Goal: Task Accomplishment & Management: Complete application form

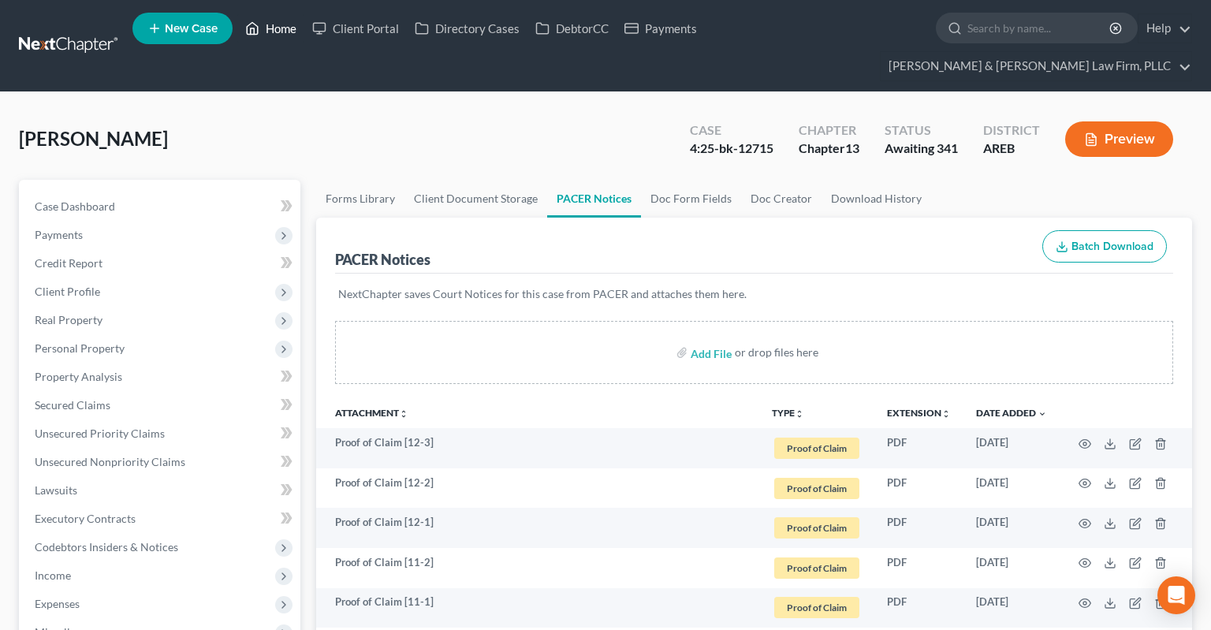
click at [282, 38] on link "Home" at bounding box center [270, 28] width 67 height 28
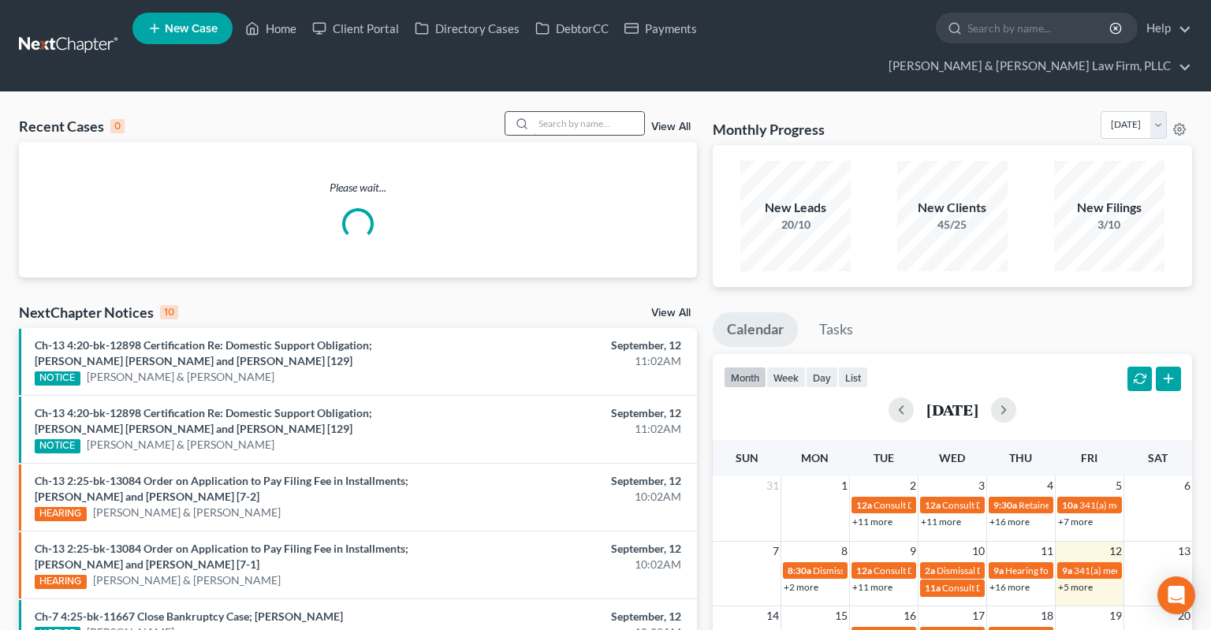
click at [555, 112] on input "search" at bounding box center [589, 123] width 110 height 23
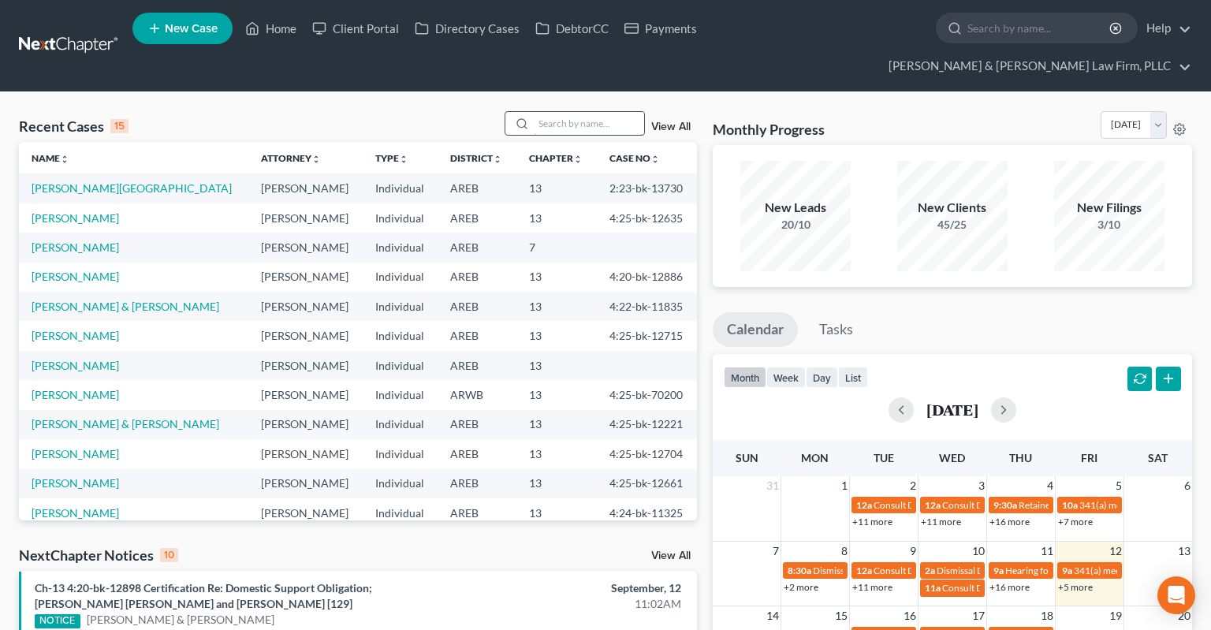
paste input "4:25-bk-10852"
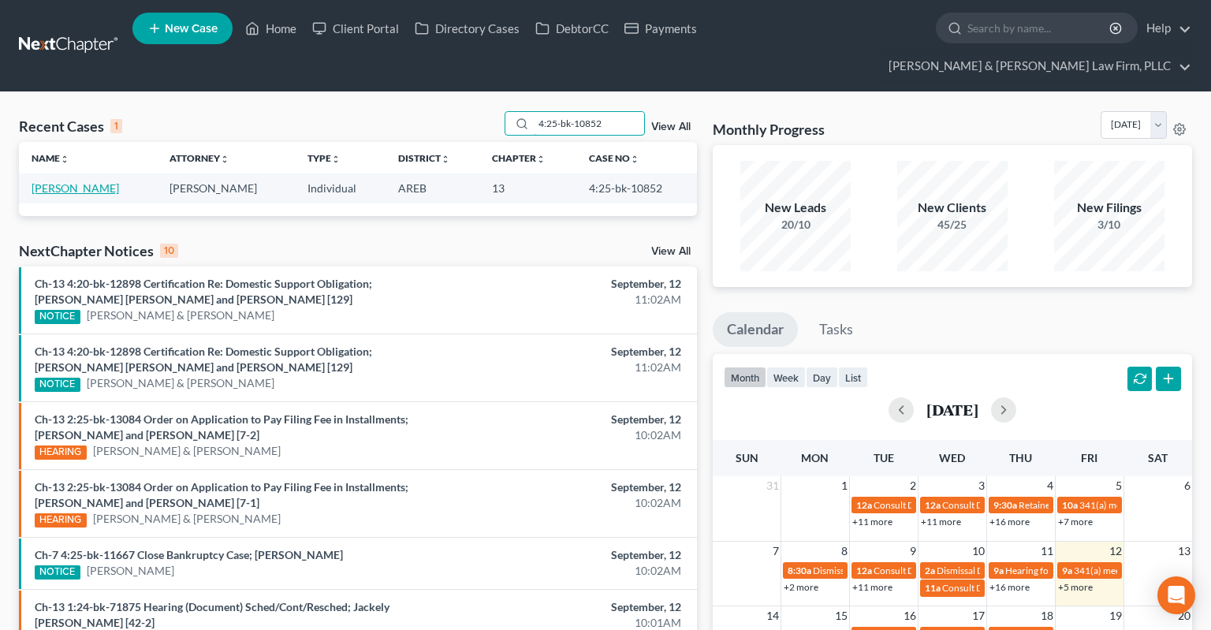
type input "4:25-bk-10852"
click at [62, 181] on link "[PERSON_NAME]" at bounding box center [76, 187] width 88 height 13
select select "1"
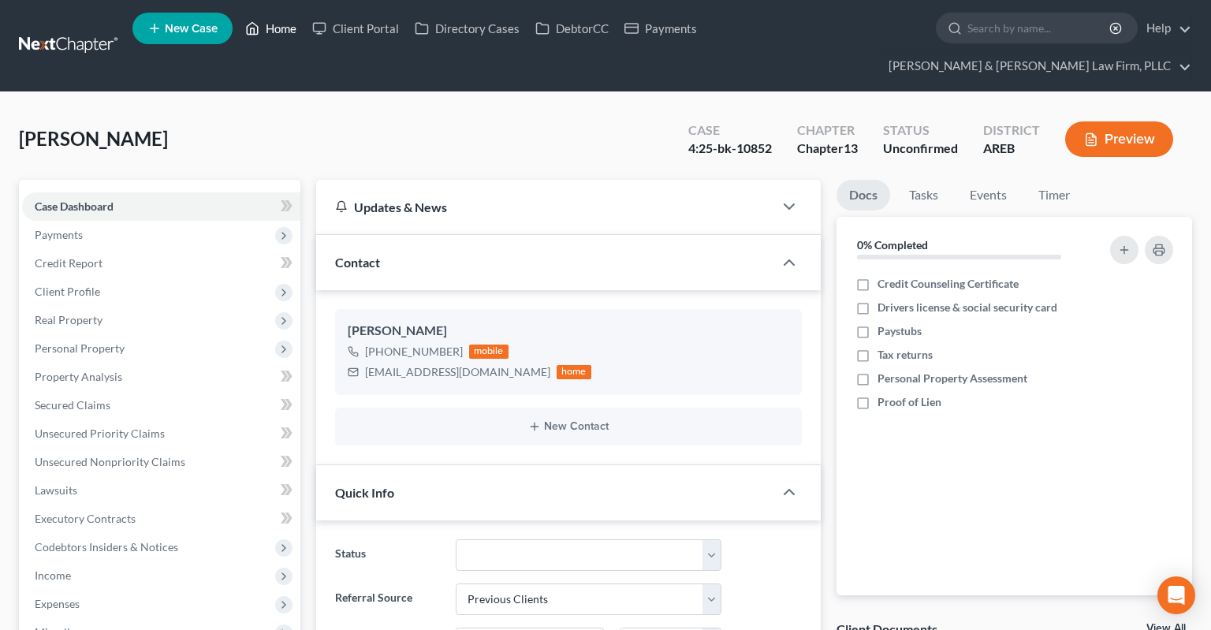
click at [269, 35] on link "Home" at bounding box center [270, 28] width 67 height 28
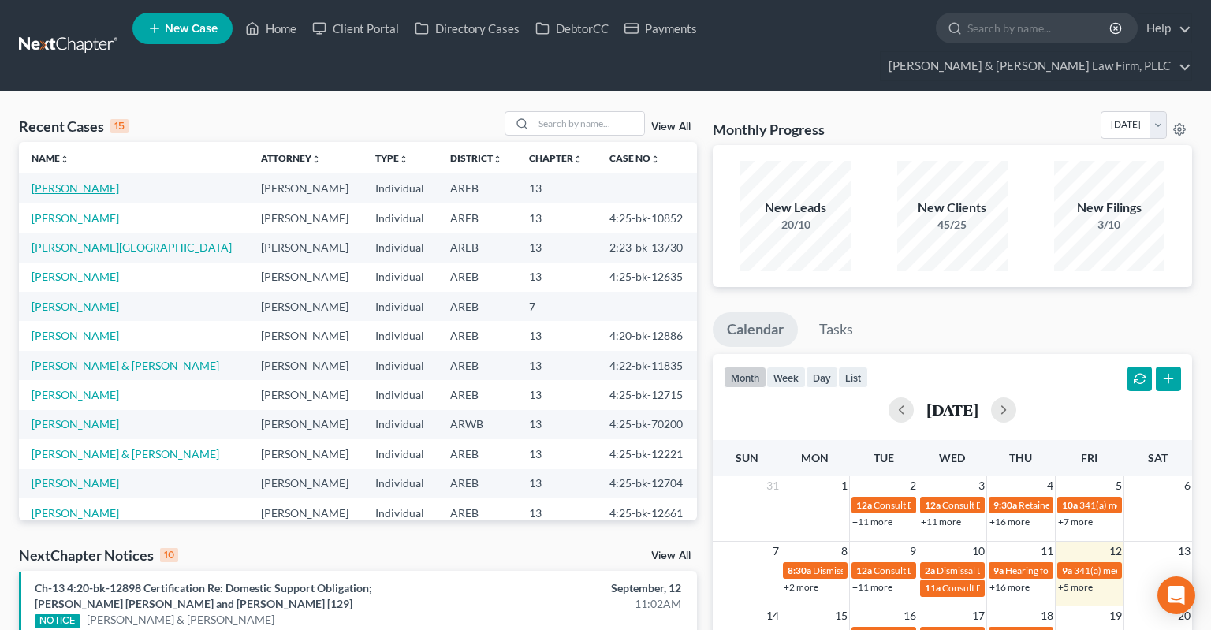
click at [89, 181] on link "[PERSON_NAME]" at bounding box center [76, 187] width 88 height 13
select select "2"
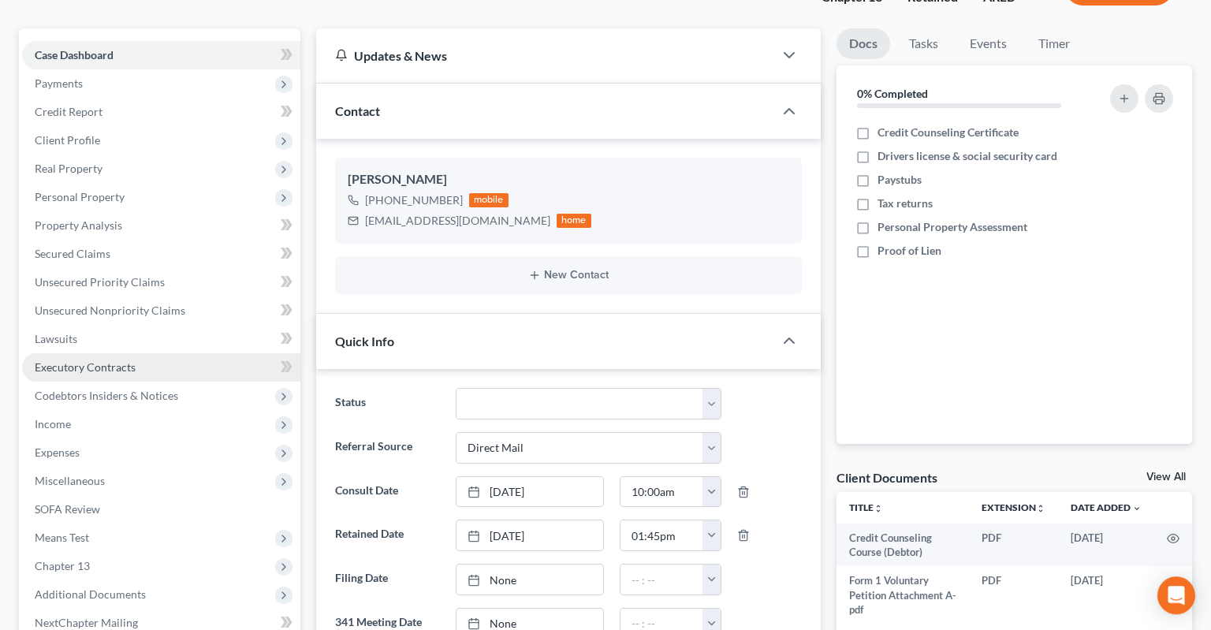
scroll to position [166, 0]
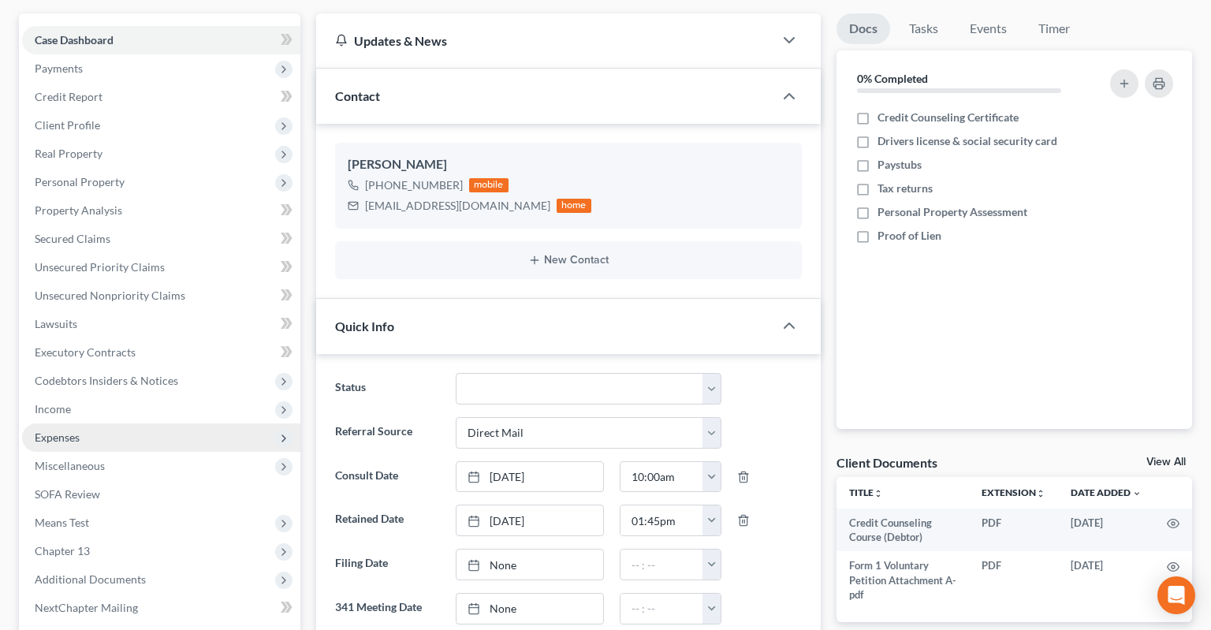
click at [175, 423] on span "Expenses" at bounding box center [161, 437] width 278 height 28
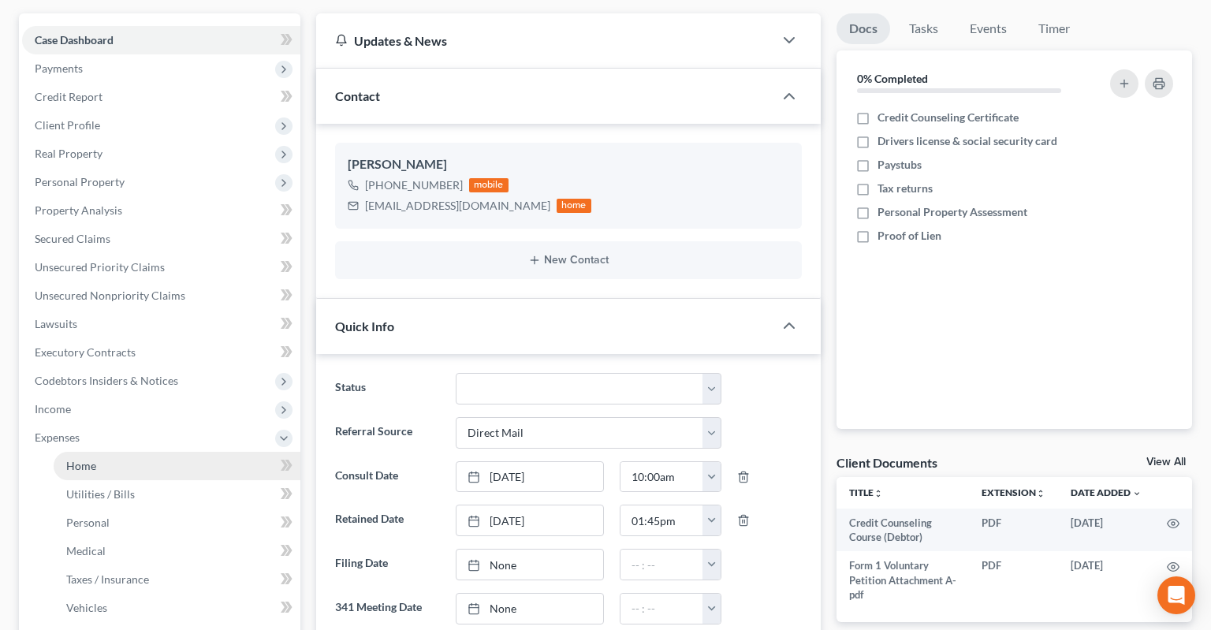
click at [214, 452] on link "Home" at bounding box center [177, 466] width 247 height 28
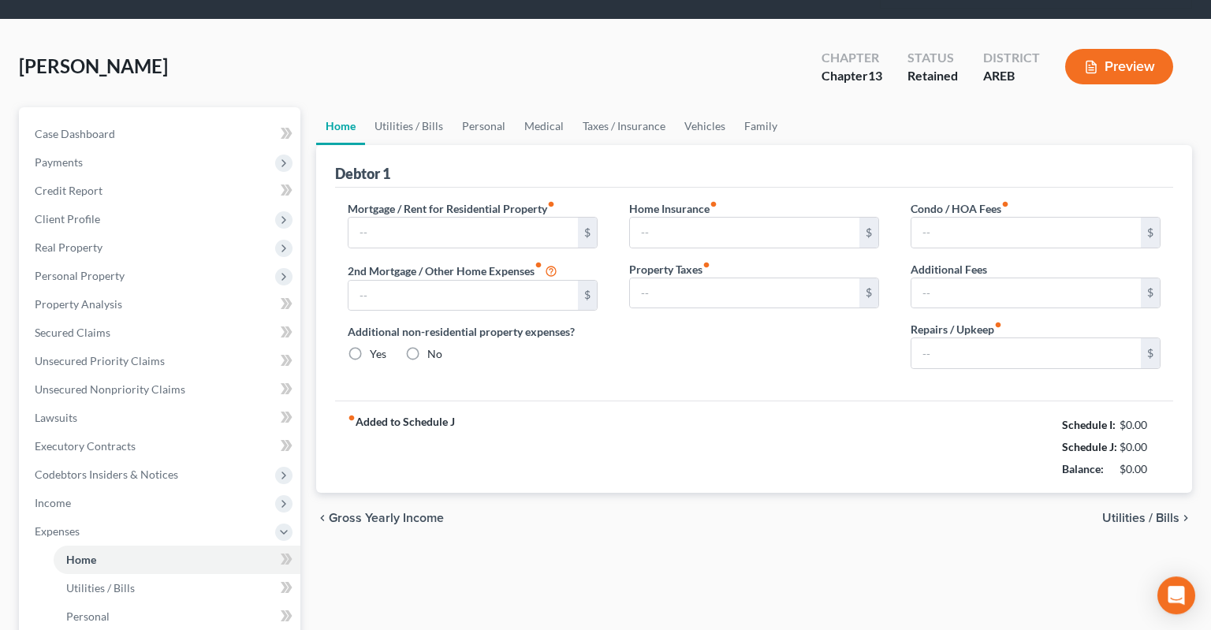
type input "1,300.00"
type input "0.00"
radio input "true"
type input "0.00"
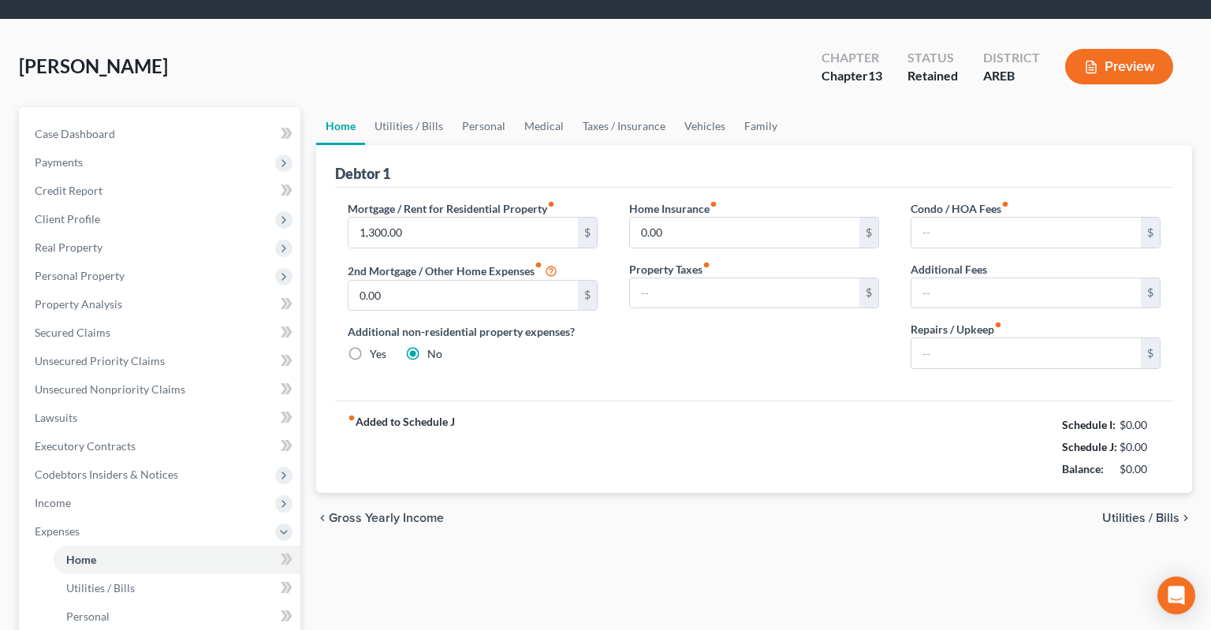
type input "0.00"
type input "100.00"
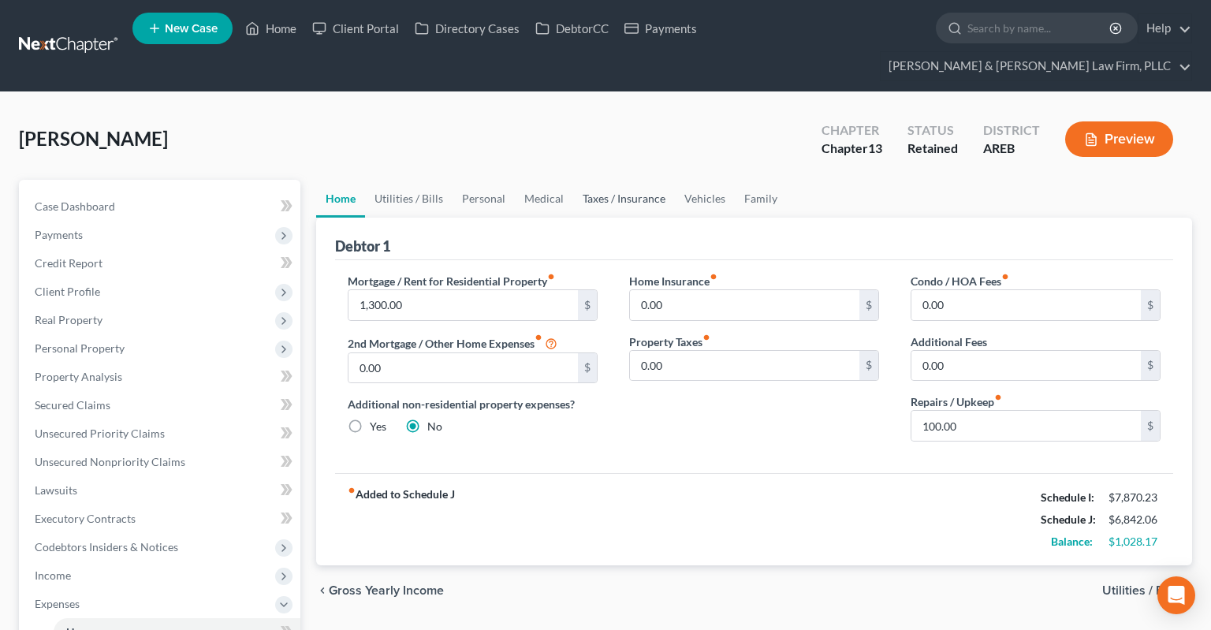
click at [636, 180] on link "Taxes / Insurance" at bounding box center [624, 199] width 102 height 38
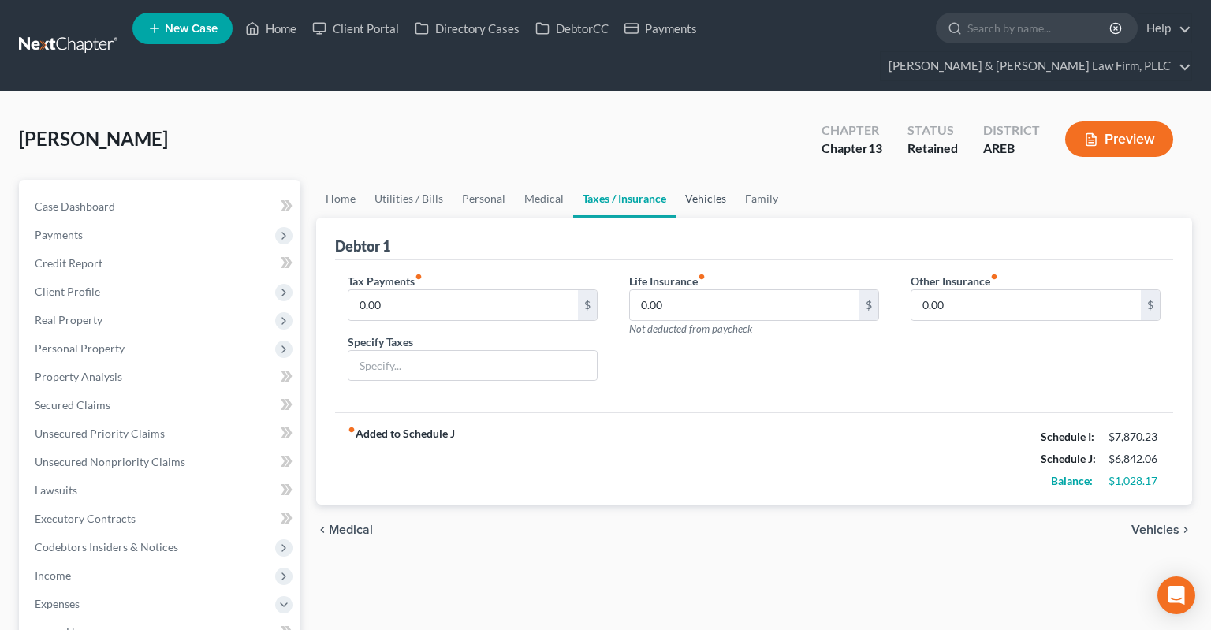
click at [686, 180] on link "Vehicles" at bounding box center [706, 199] width 60 height 38
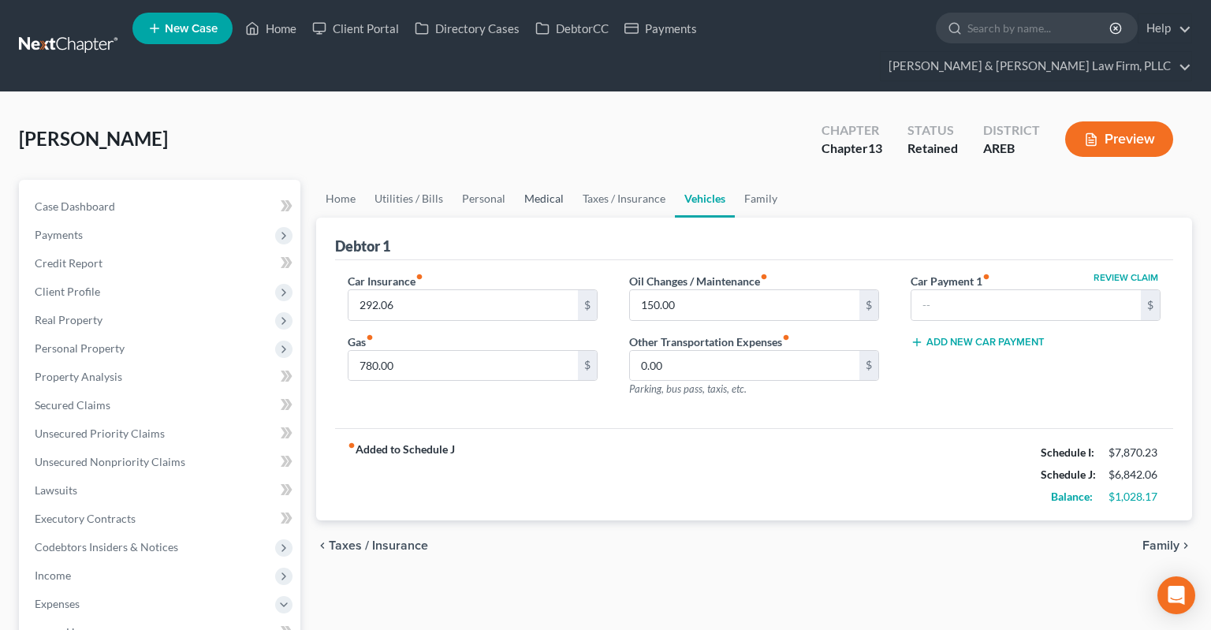
click at [555, 180] on link "Medical" at bounding box center [544, 199] width 58 height 38
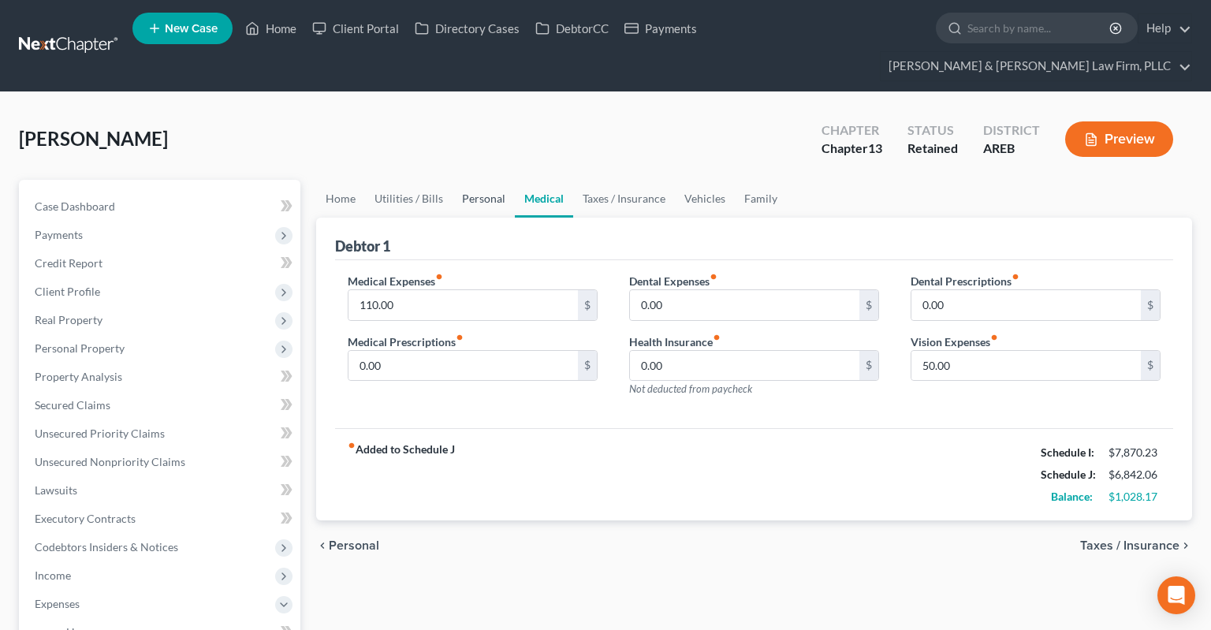
click at [478, 180] on link "Personal" at bounding box center [484, 199] width 62 height 38
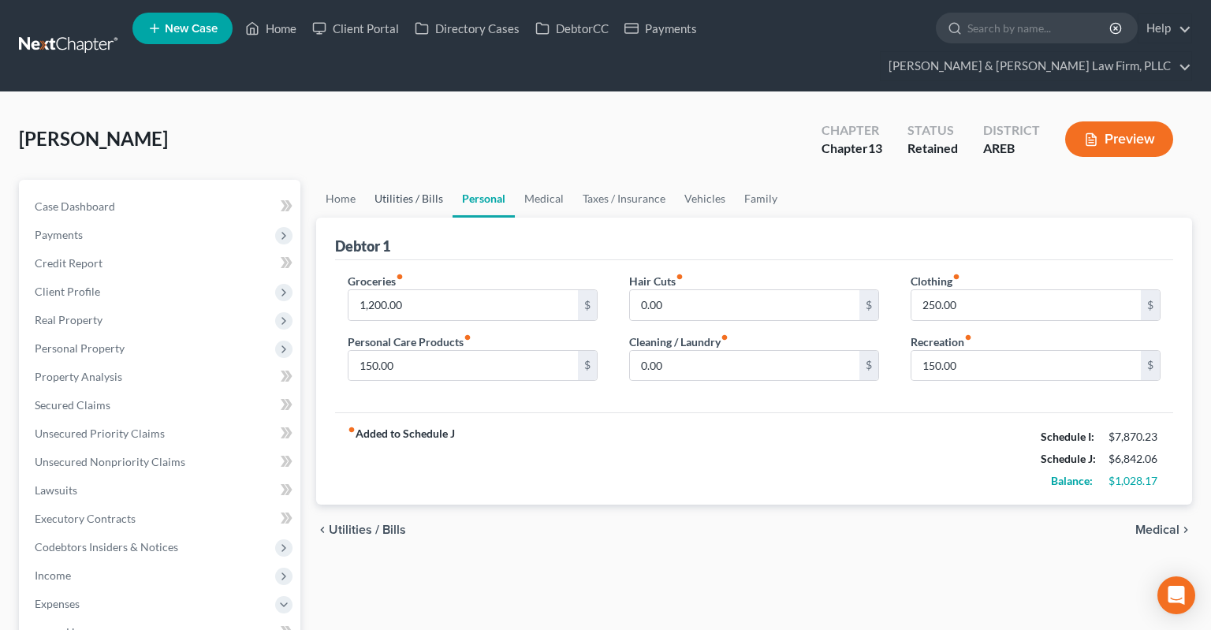
click at [412, 180] on link "Utilities / Bills" at bounding box center [409, 199] width 88 height 38
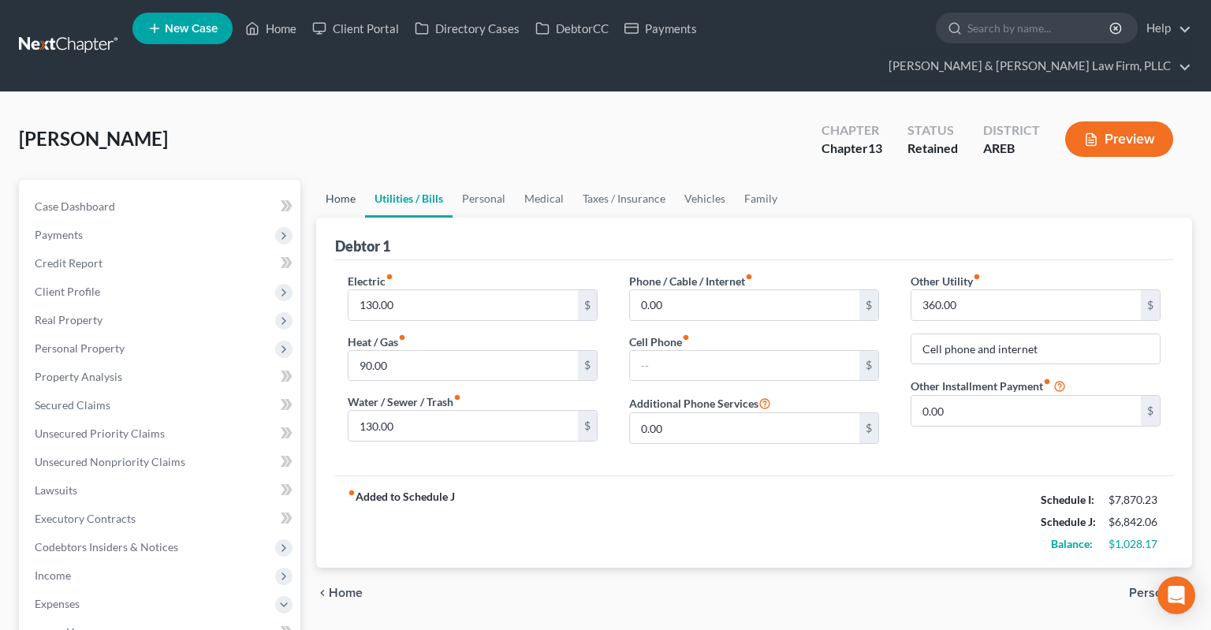
click at [354, 180] on link "Home" at bounding box center [340, 199] width 49 height 38
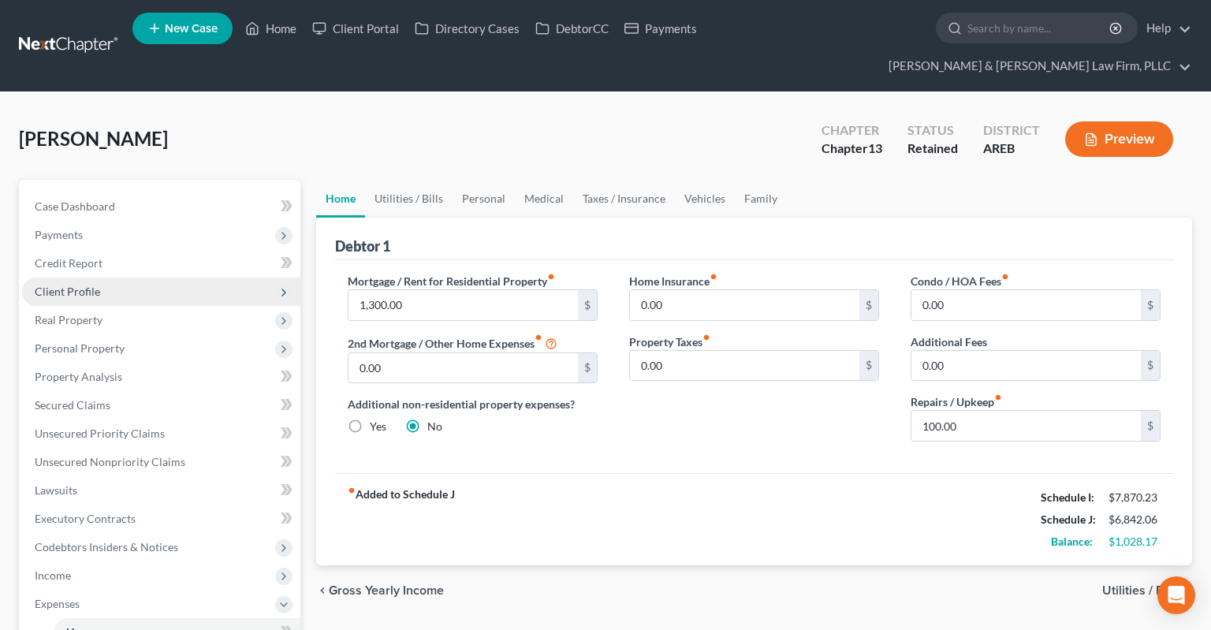
click at [128, 278] on span "Client Profile" at bounding box center [161, 292] width 278 height 28
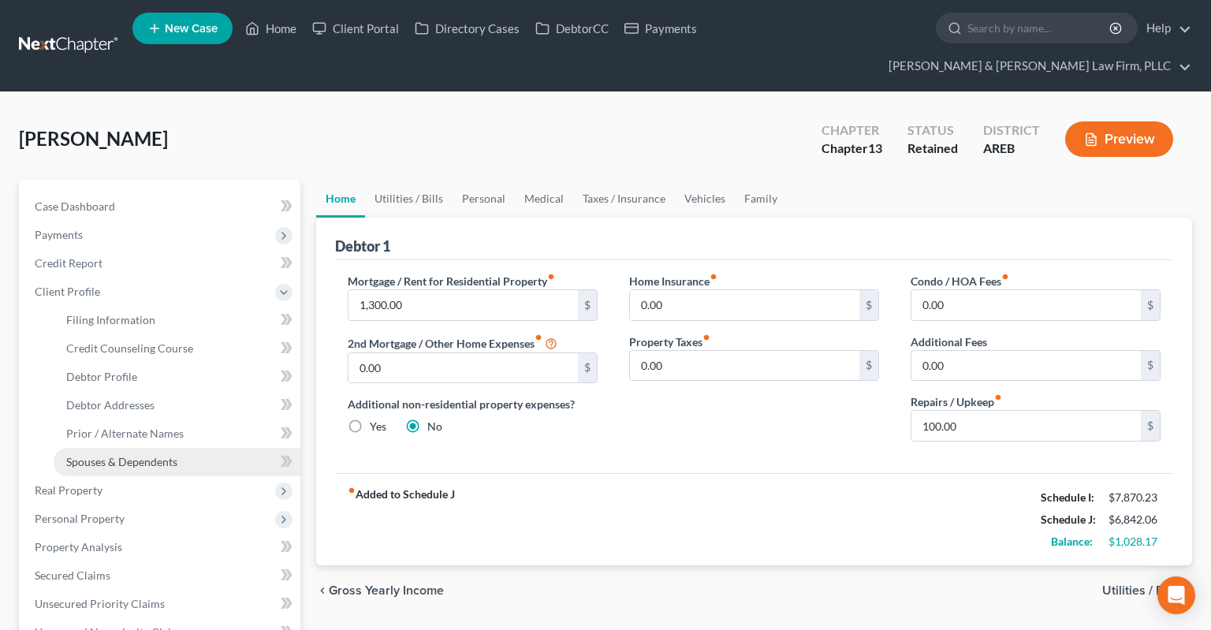
click at [136, 455] on span "Spouses & Dependents" at bounding box center [121, 461] width 111 height 13
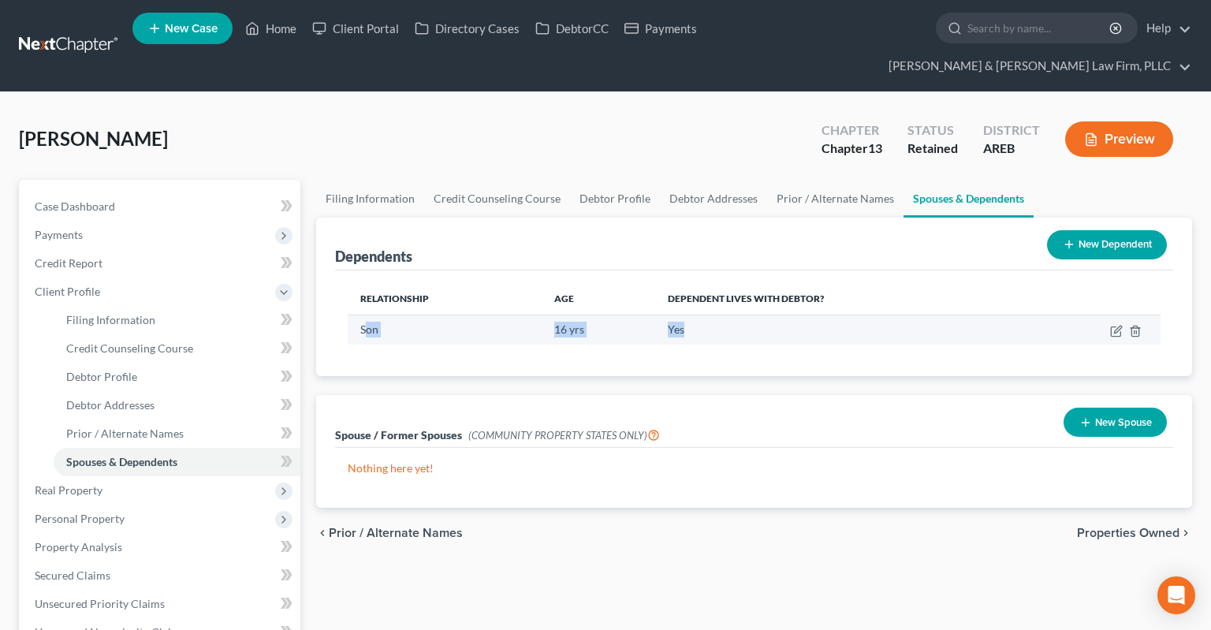
drag, startPoint x: 364, startPoint y: 300, endPoint x: 779, endPoint y: 304, distance: 414.8
click at [774, 315] on tr "Son [DEMOGRAPHIC_DATA] yrs Yes" at bounding box center [754, 330] width 813 height 30
click at [790, 315] on td "Yes" at bounding box center [842, 330] width 375 height 30
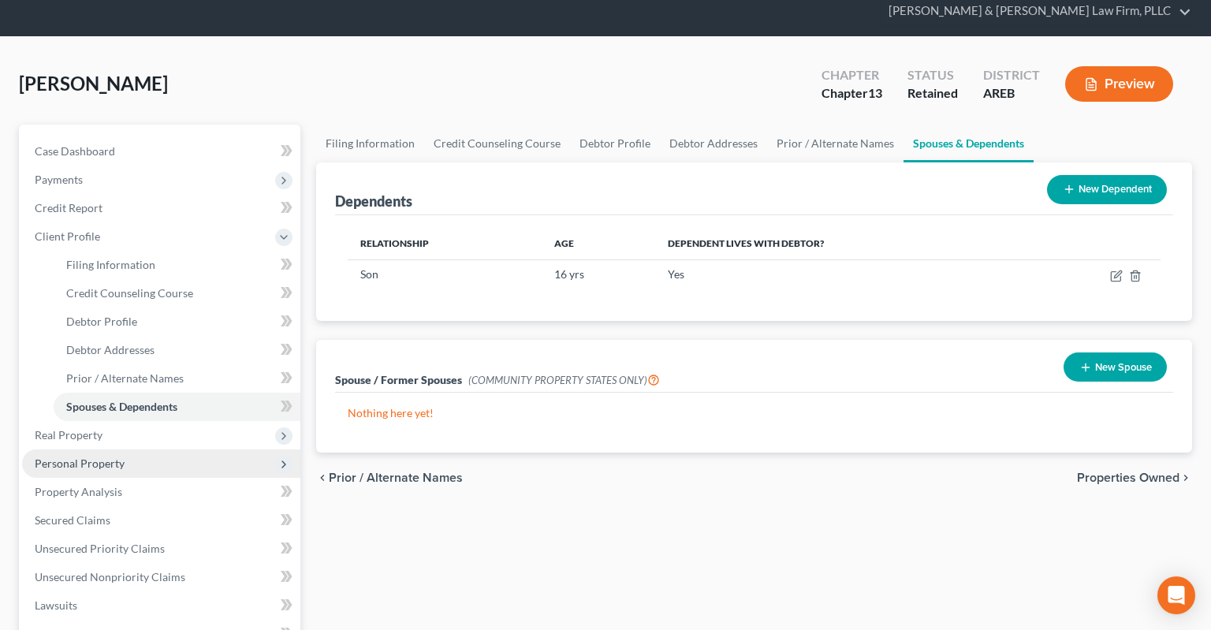
scroll to position [83, 0]
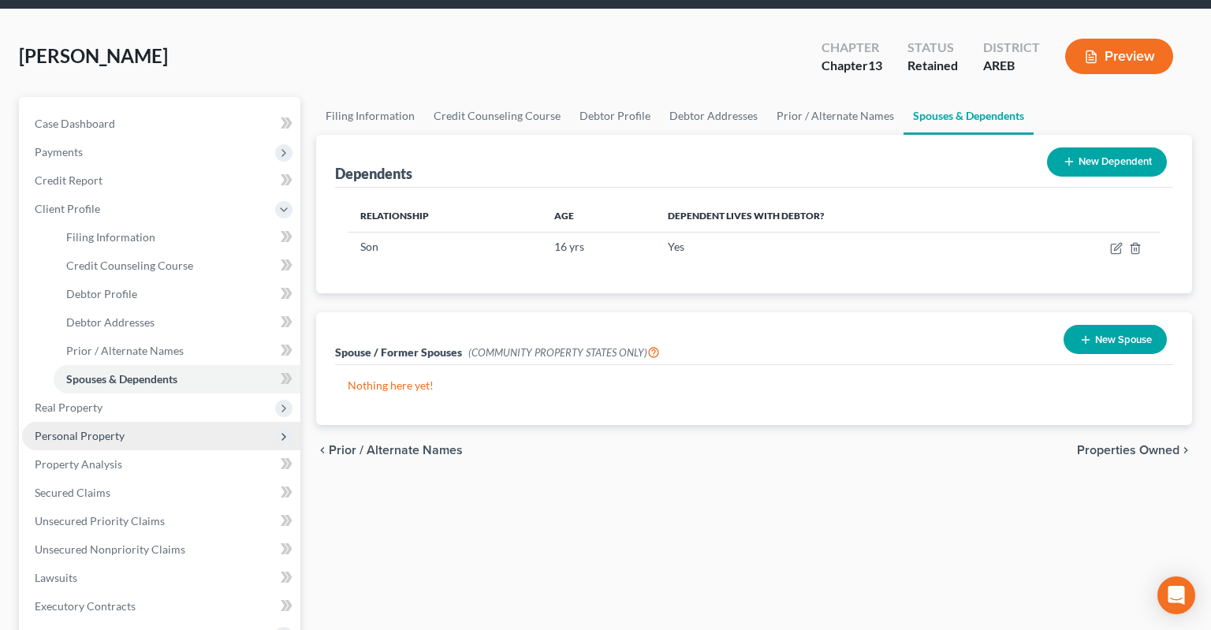
click at [147, 422] on span "Personal Property" at bounding box center [161, 436] width 278 height 28
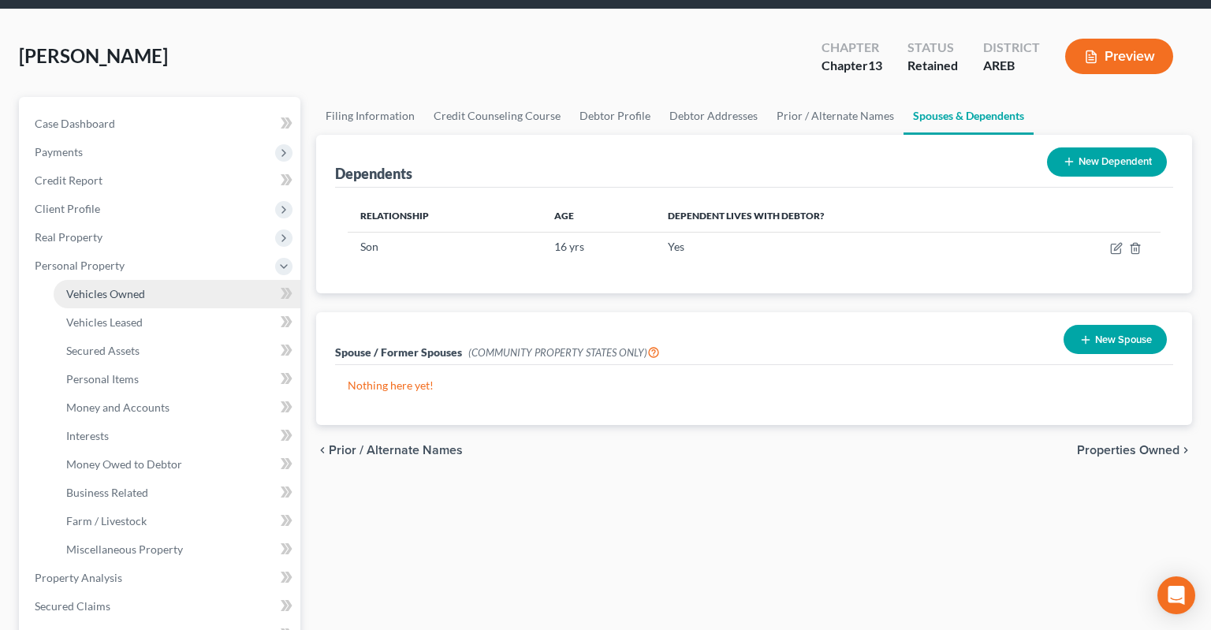
click at [166, 280] on link "Vehicles Owned" at bounding box center [177, 294] width 247 height 28
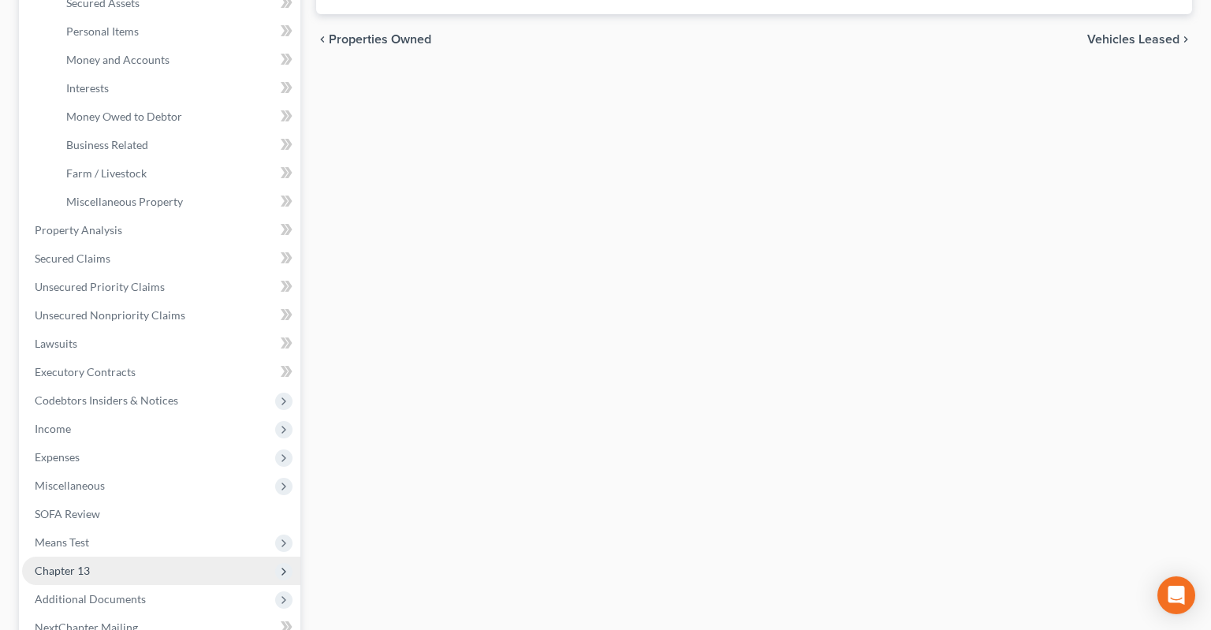
scroll to position [499, 0]
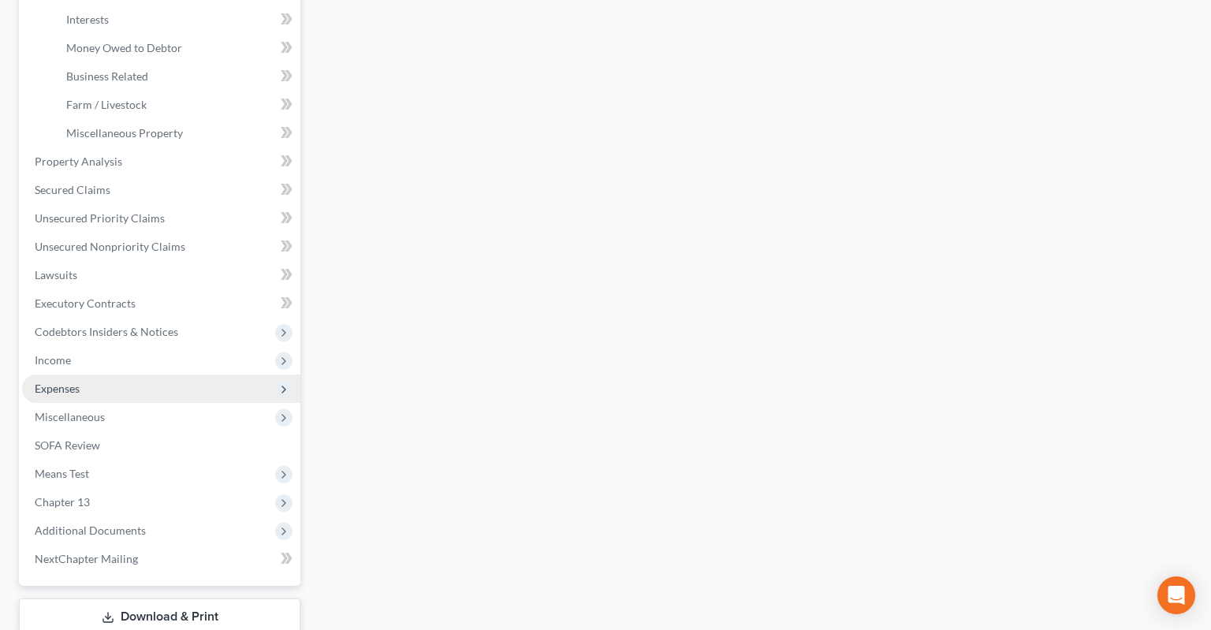
click at [132, 375] on span "Expenses" at bounding box center [161, 389] width 278 height 28
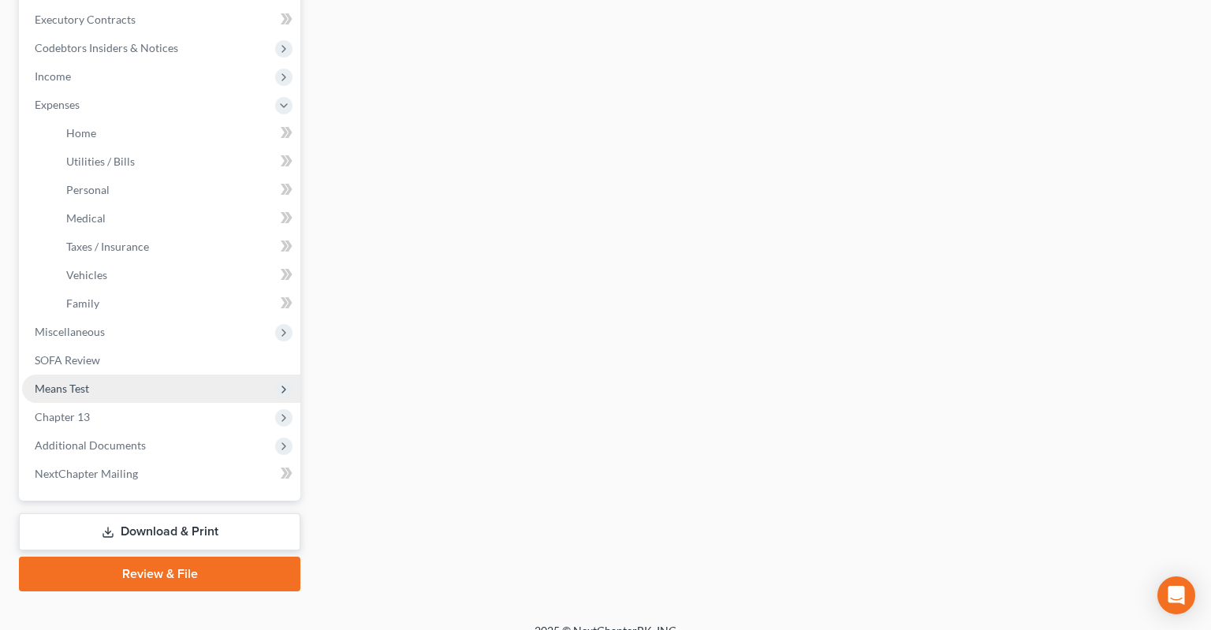
scroll to position [490, 0]
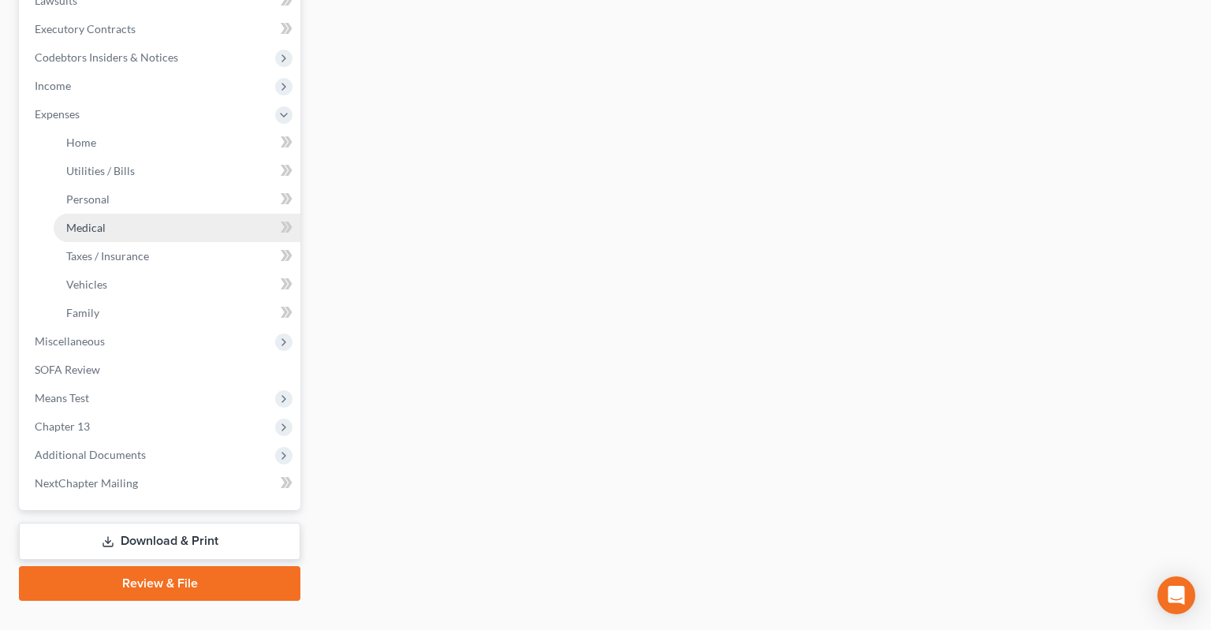
click at [132, 214] on link "Medical" at bounding box center [177, 228] width 247 height 28
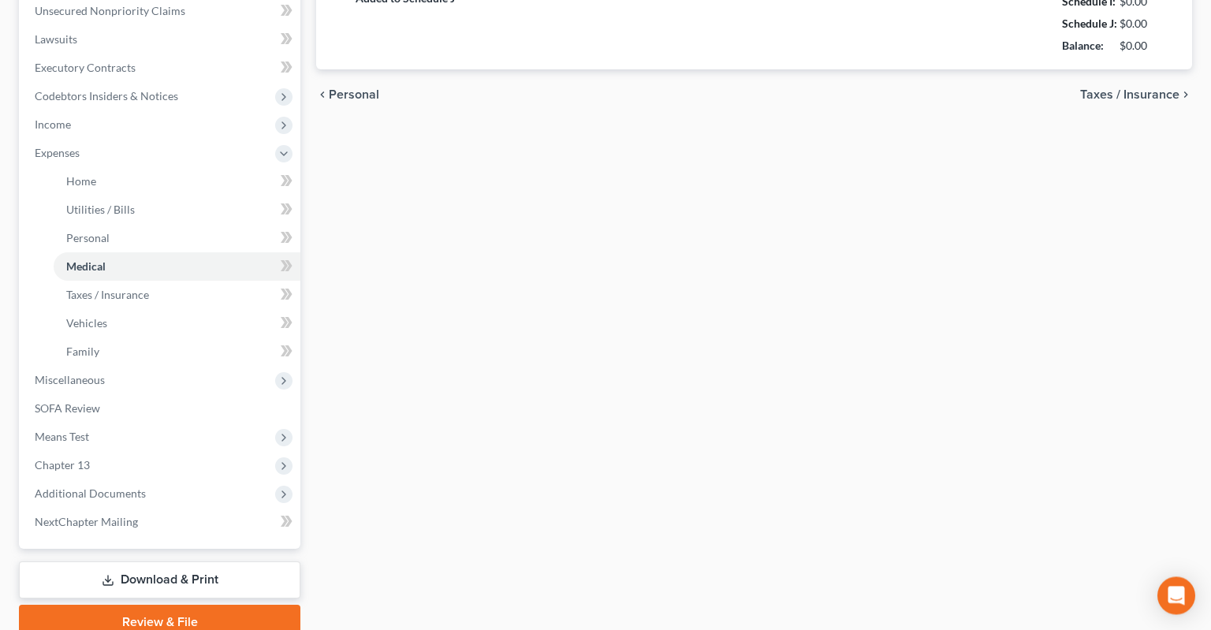
type input "110.00"
type input "0.00"
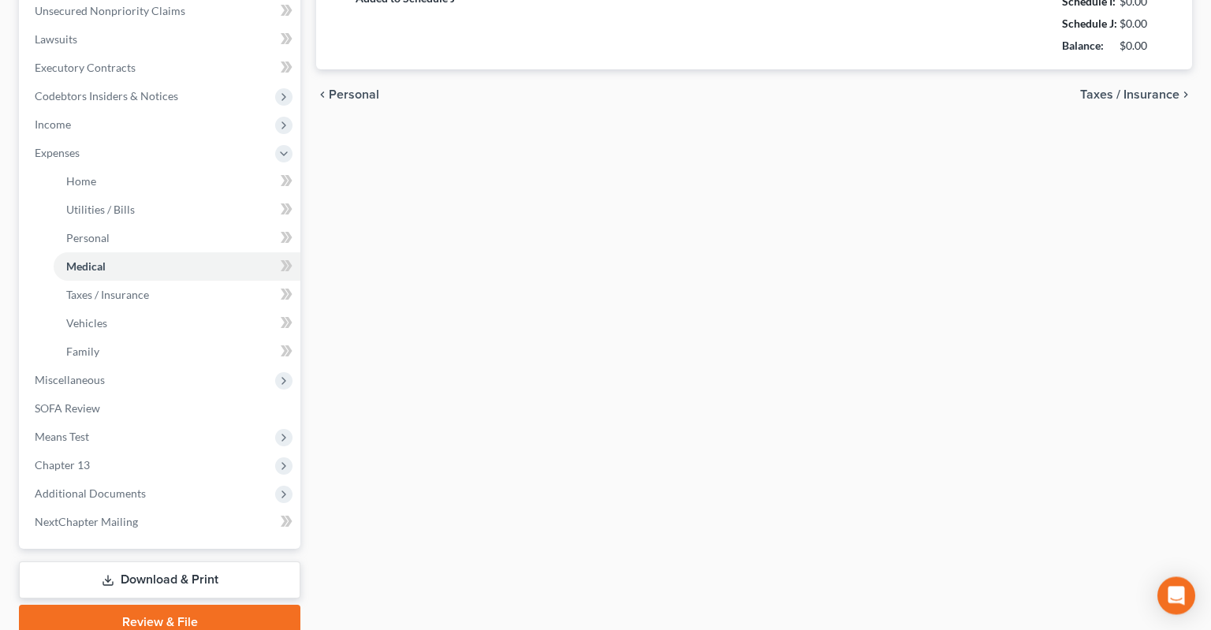
type input "50.00"
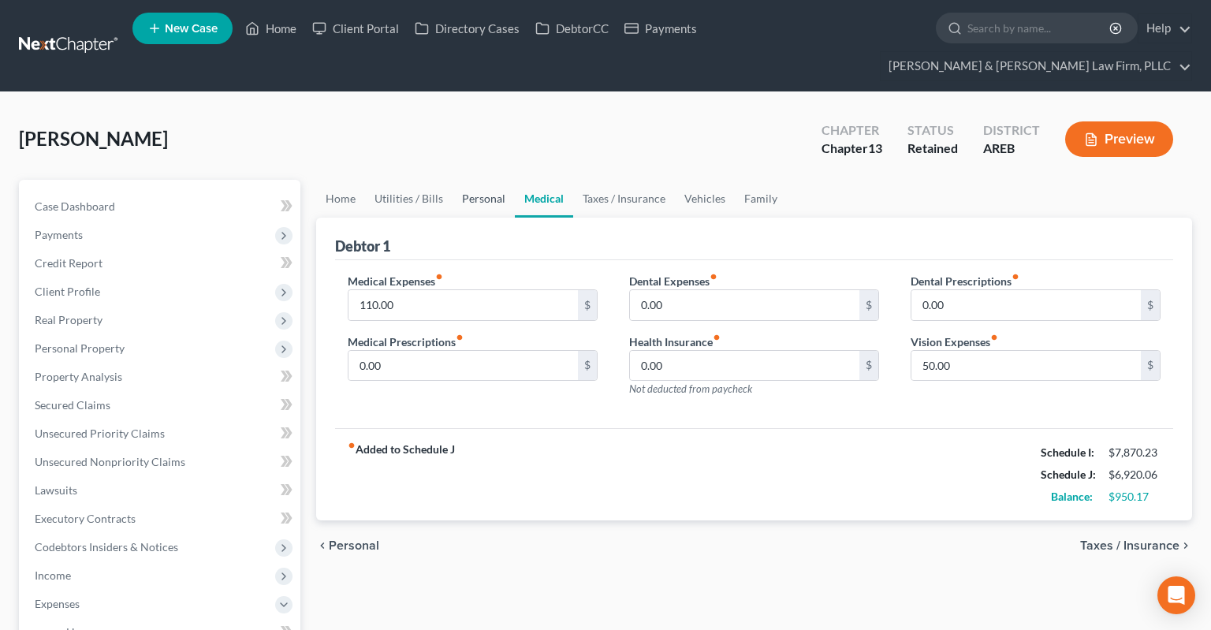
click at [479, 180] on link "Personal" at bounding box center [484, 199] width 62 height 38
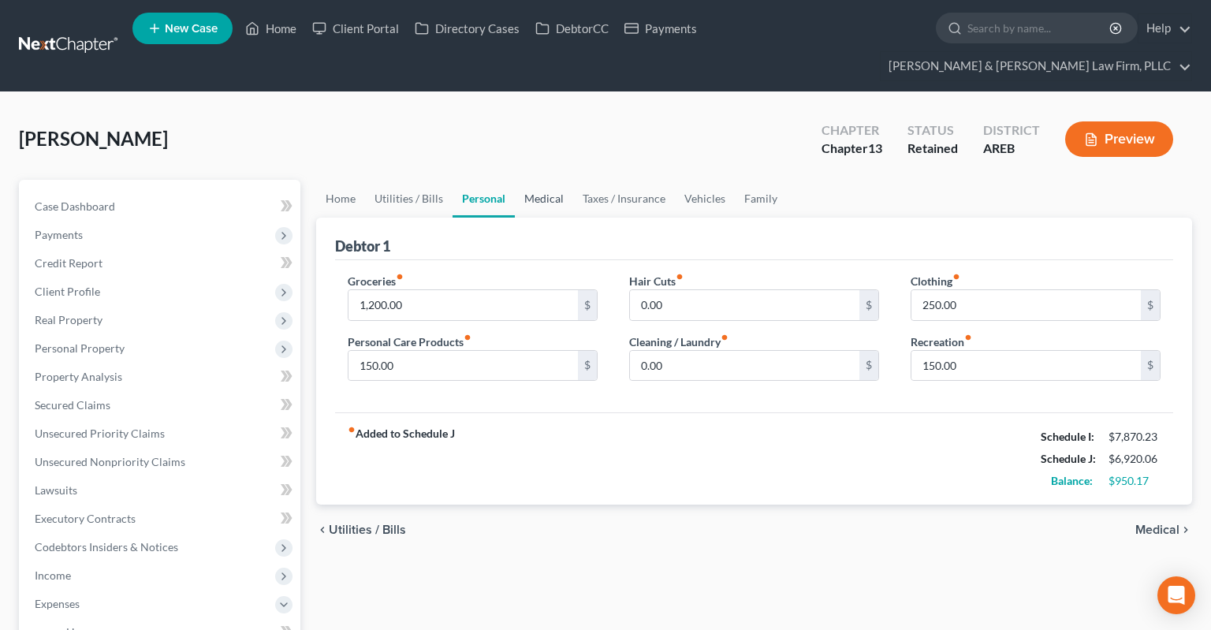
click at [558, 180] on link "Medical" at bounding box center [544, 199] width 58 height 38
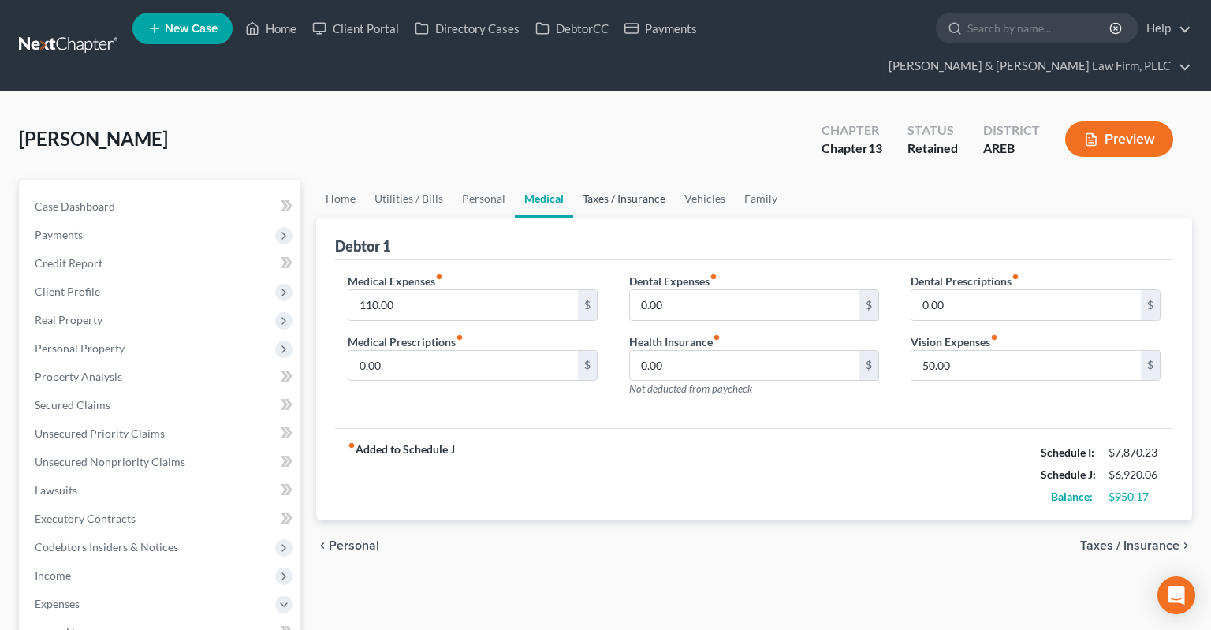
click at [612, 180] on link "Taxes / Insurance" at bounding box center [624, 199] width 102 height 38
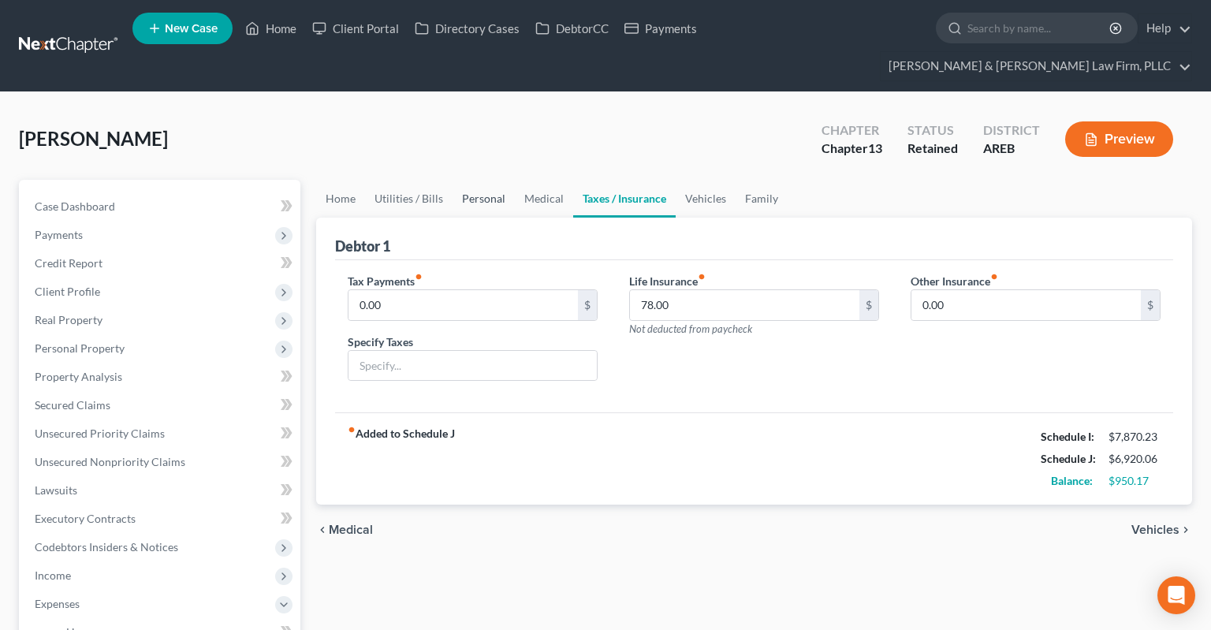
click at [498, 180] on link "Personal" at bounding box center [484, 199] width 62 height 38
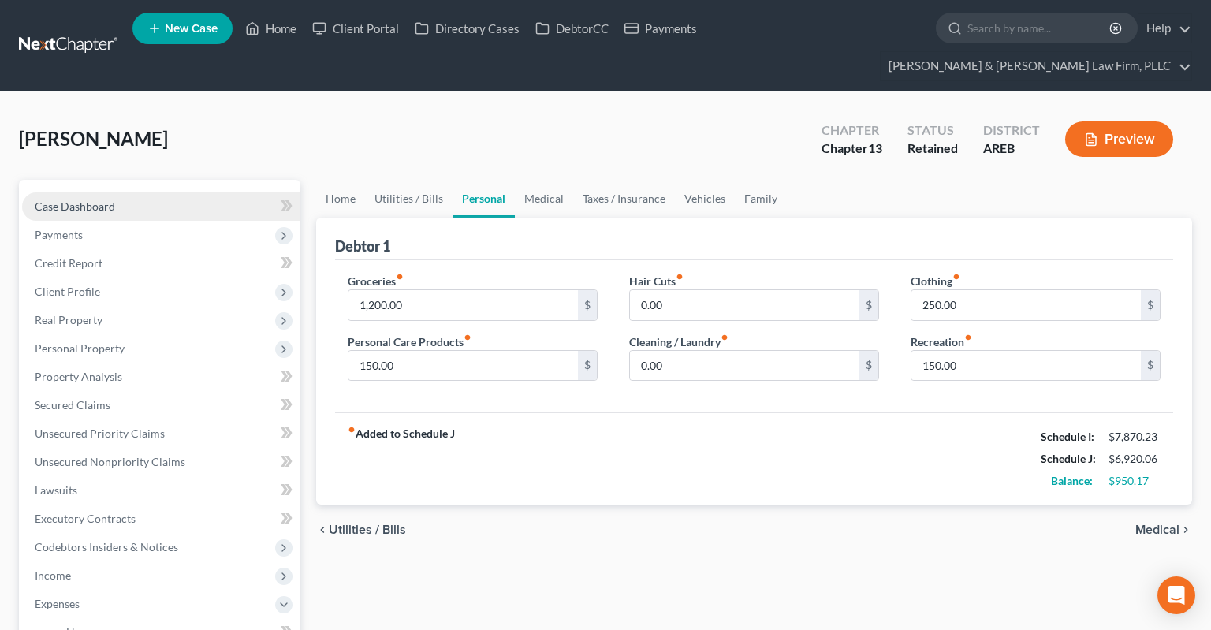
click at [180, 192] on link "Case Dashboard" at bounding box center [161, 206] width 278 height 28
select select "2"
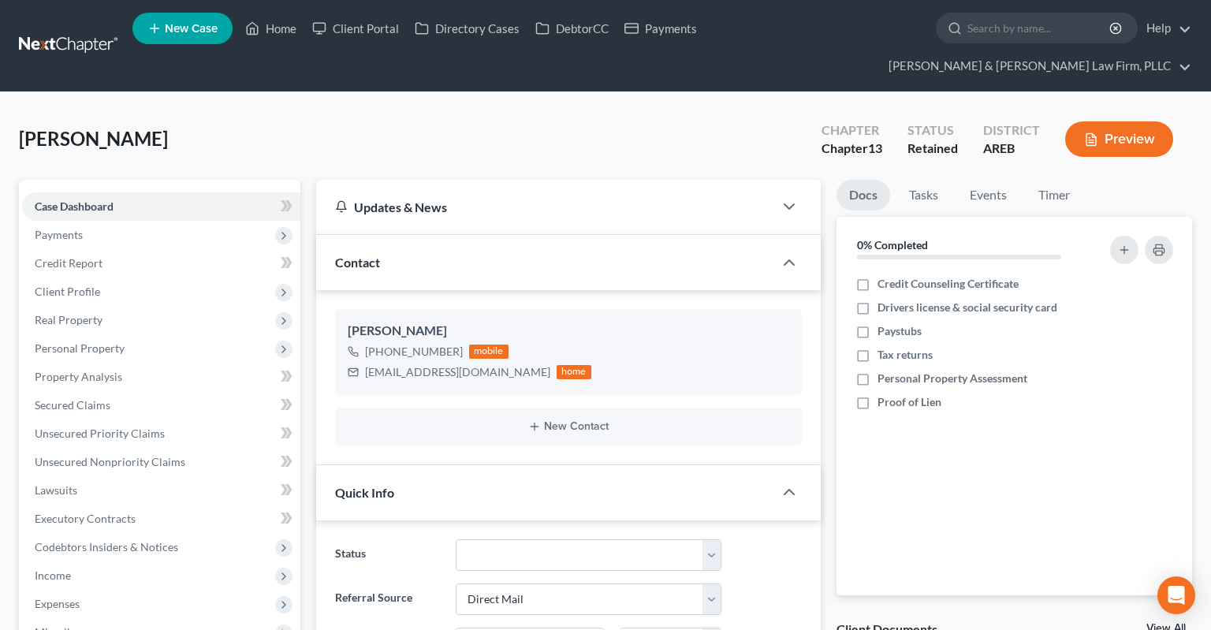
click at [324, 111] on div "[PERSON_NAME] Upgraded Chapter Chapter 13 Status Retained District AREB Preview" at bounding box center [605, 145] width 1173 height 69
drag, startPoint x: 282, startPoint y: 120, endPoint x: 267, endPoint y: 121, distance: 14.3
click at [282, 118] on div "[PERSON_NAME] Upgraded Chapter Chapter 13 Status Retained District AREB Preview" at bounding box center [605, 145] width 1173 height 69
click at [278, 34] on link "Home" at bounding box center [270, 28] width 67 height 28
